Goal: Task Accomplishment & Management: Manage account settings

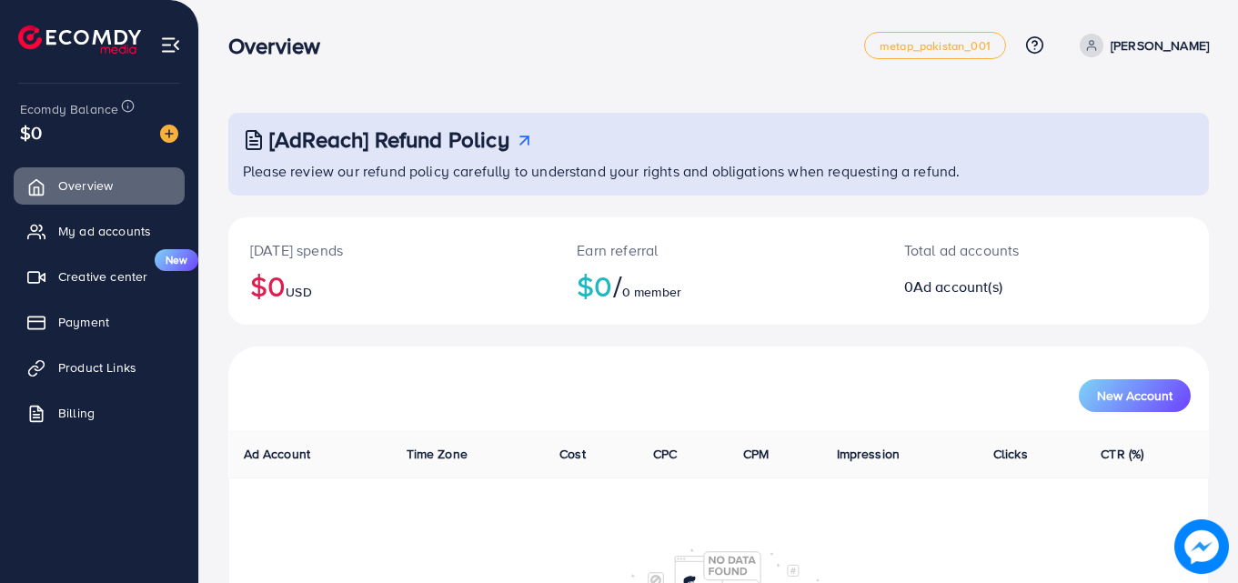
click at [1165, 43] on p "[PERSON_NAME]" at bounding box center [1159, 46] width 98 height 22
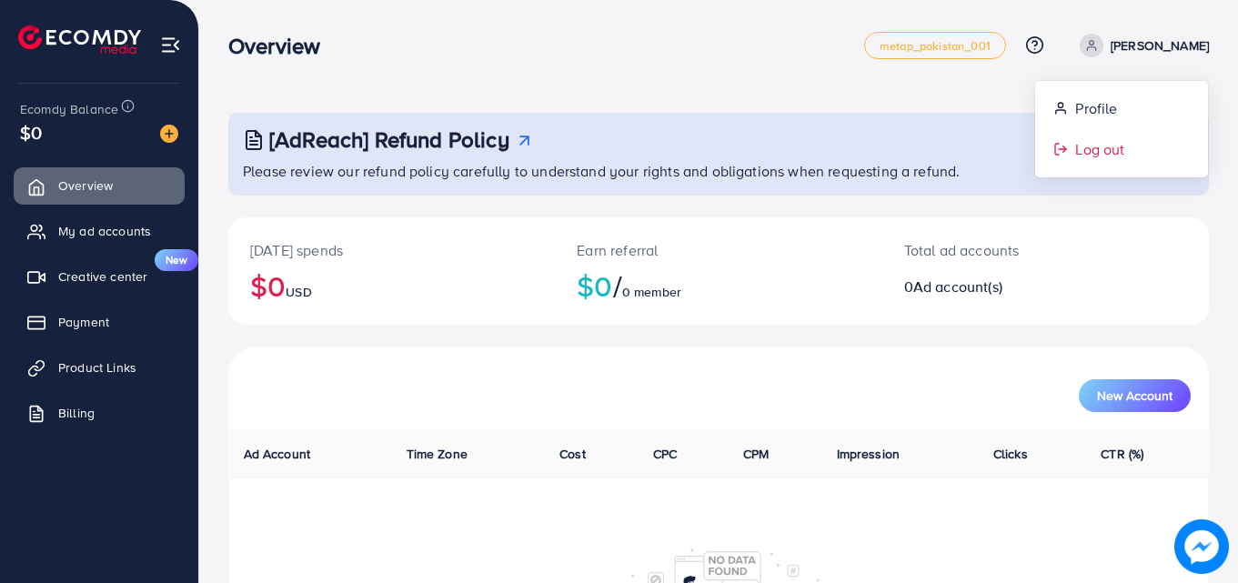
click at [1097, 152] on span "Log out" at bounding box center [1099, 149] width 49 height 22
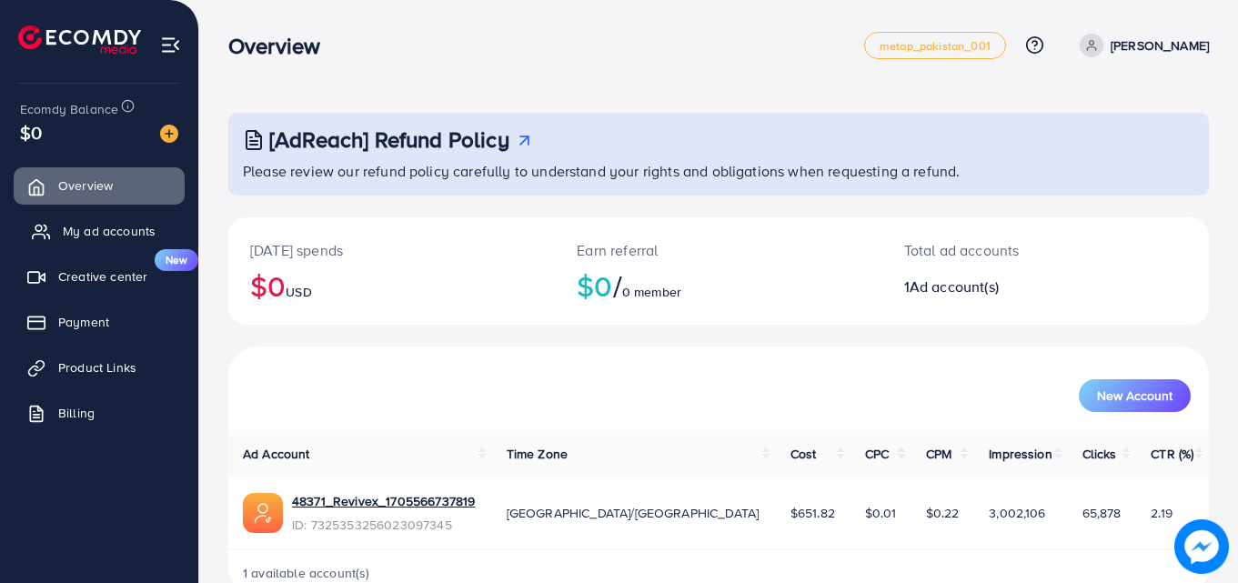
click at [84, 229] on span "My ad accounts" at bounding box center [109, 231] width 93 height 18
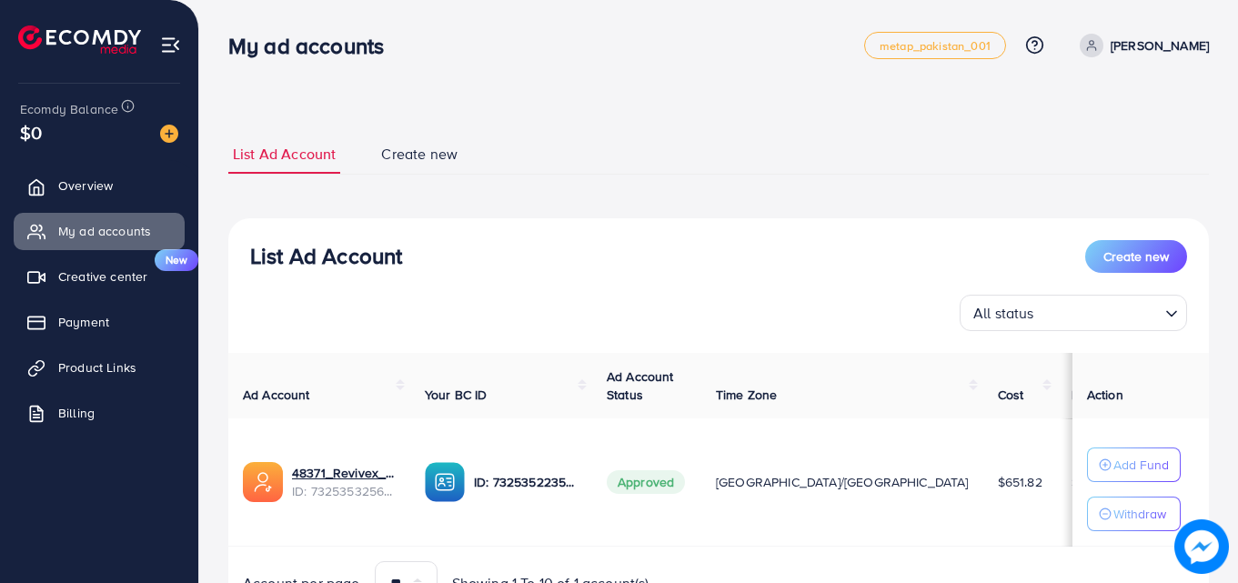
click at [1129, 47] on p "[PERSON_NAME]" at bounding box center [1159, 46] width 98 height 22
click at [1102, 101] on span "Profile" at bounding box center [1096, 108] width 42 height 22
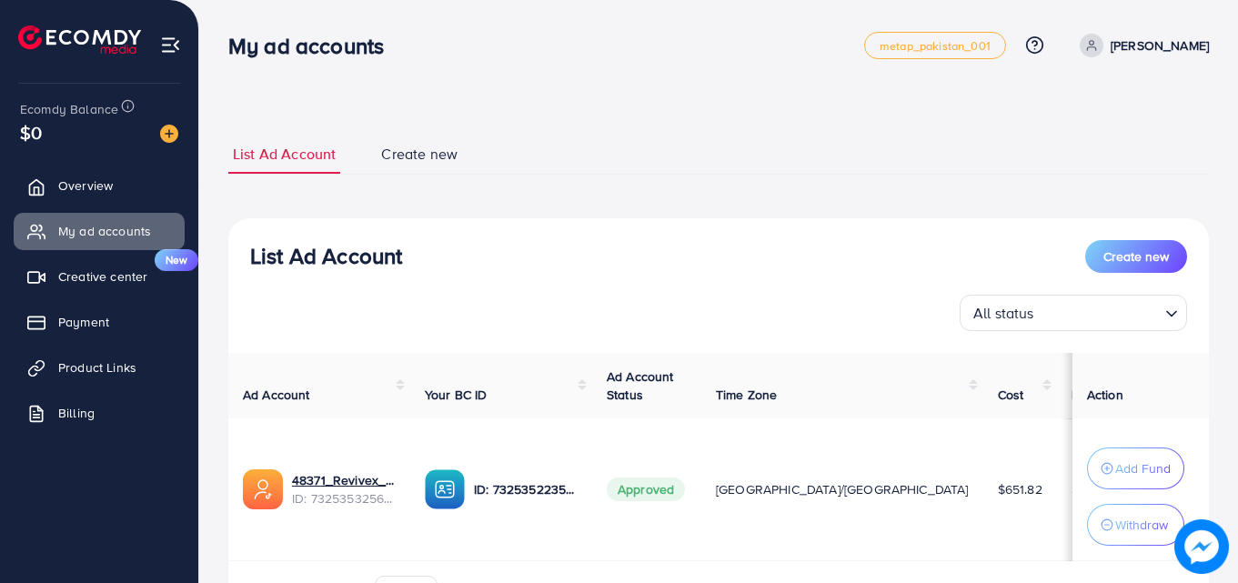
select select "********"
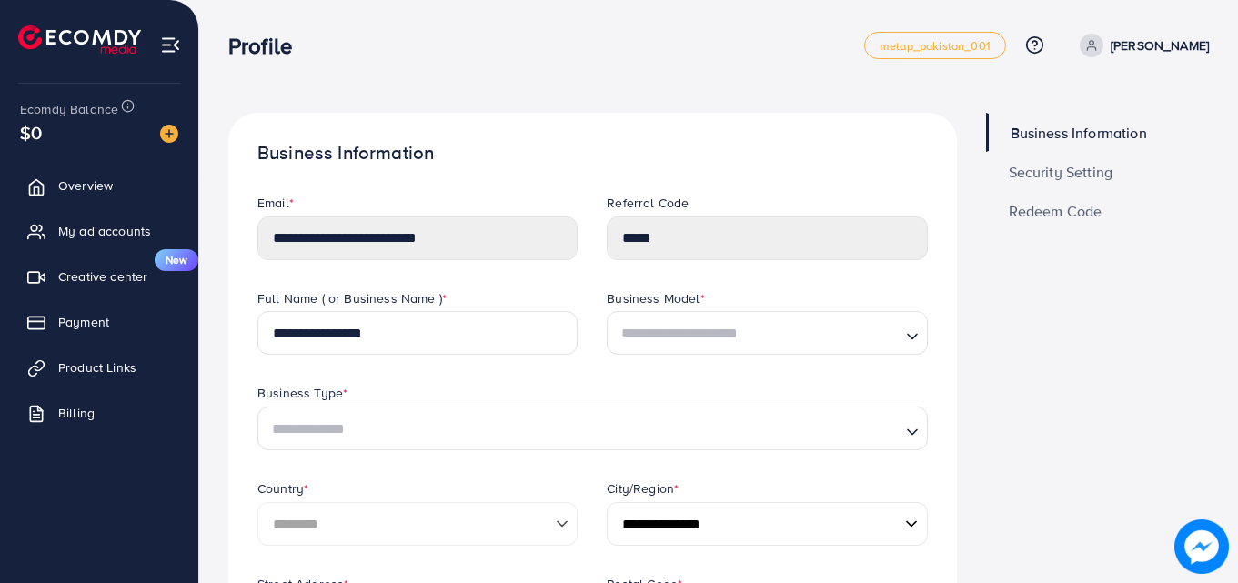
click at [1051, 173] on span "Security Setting" at bounding box center [1061, 172] width 105 height 15
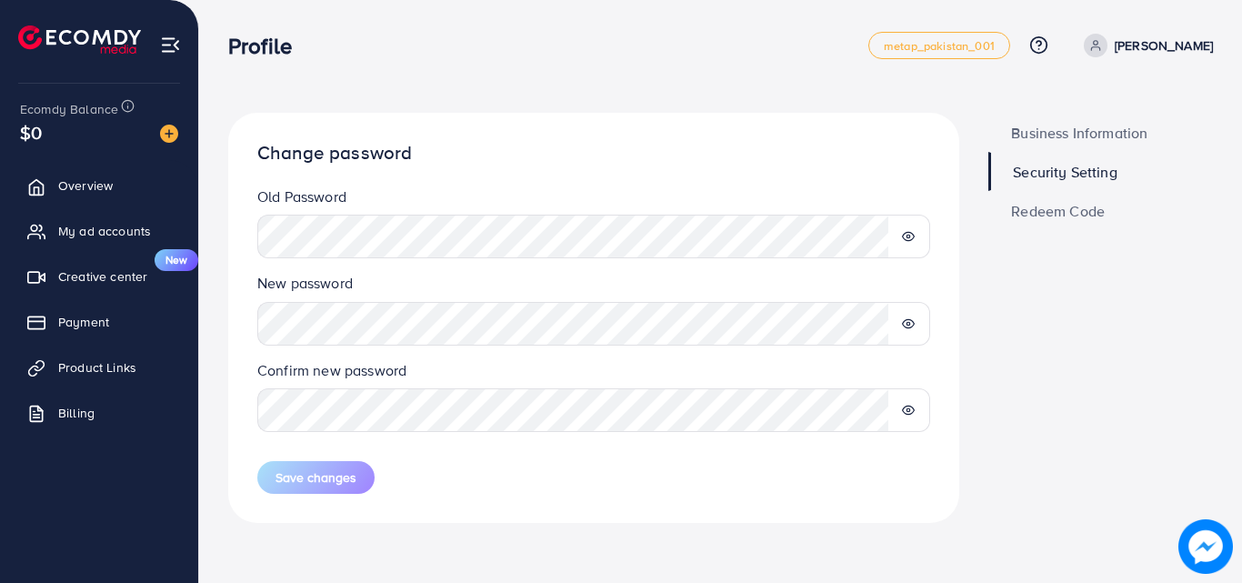
click at [908, 236] on circle at bounding box center [910, 238] width 4 height 4
click at [913, 322] on icon at bounding box center [908, 323] width 13 height 13
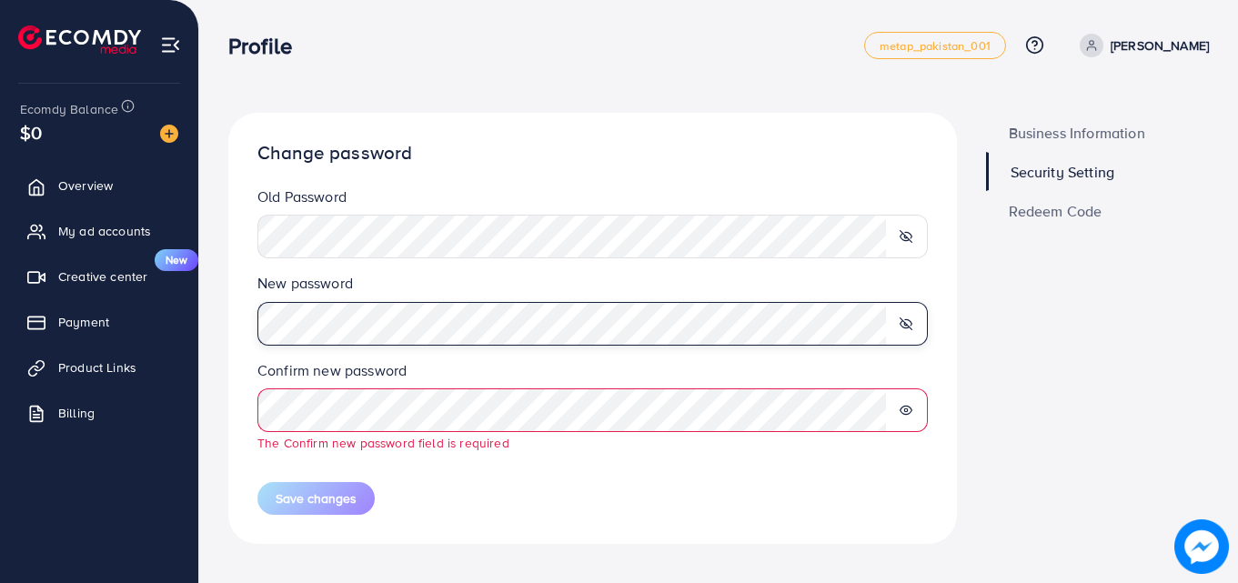
click at [245, 316] on div "New password" at bounding box center [592, 316] width 699 height 86
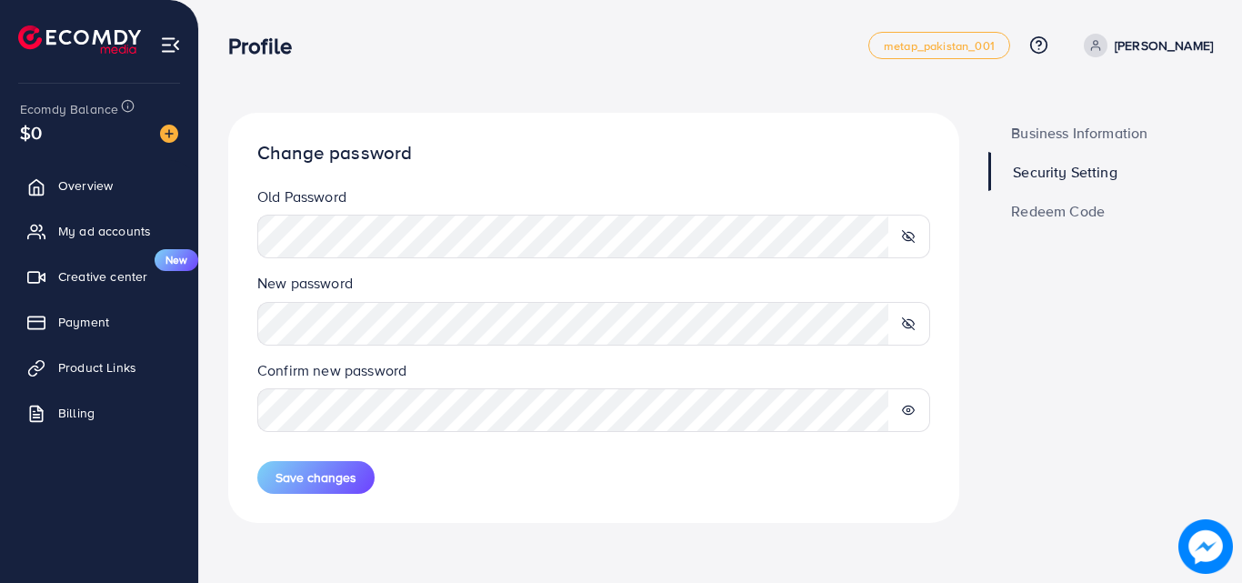
click at [911, 410] on icon at bounding box center [908, 410] width 13 height 13
click at [297, 483] on span "Save changes" at bounding box center [316, 477] width 81 height 18
